Goal: Find specific page/section: Find specific page/section

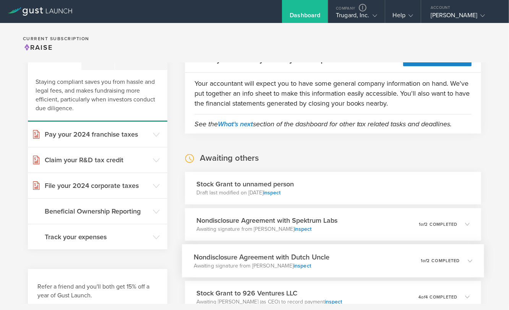
scroll to position [42, 0]
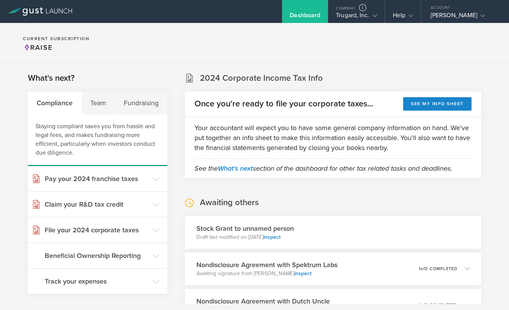
click at [337, 15] on div "Trugard, Inc." at bounding box center [356, 16] width 41 height 11
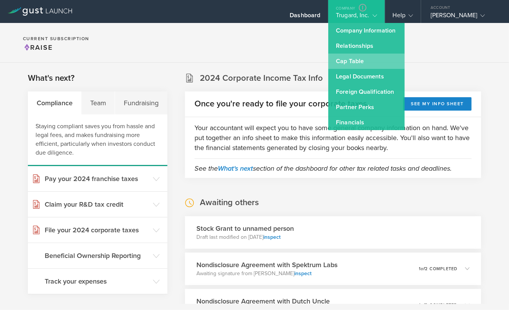
click at [350, 62] on link "Cap Table" at bounding box center [366, 61] width 76 height 15
